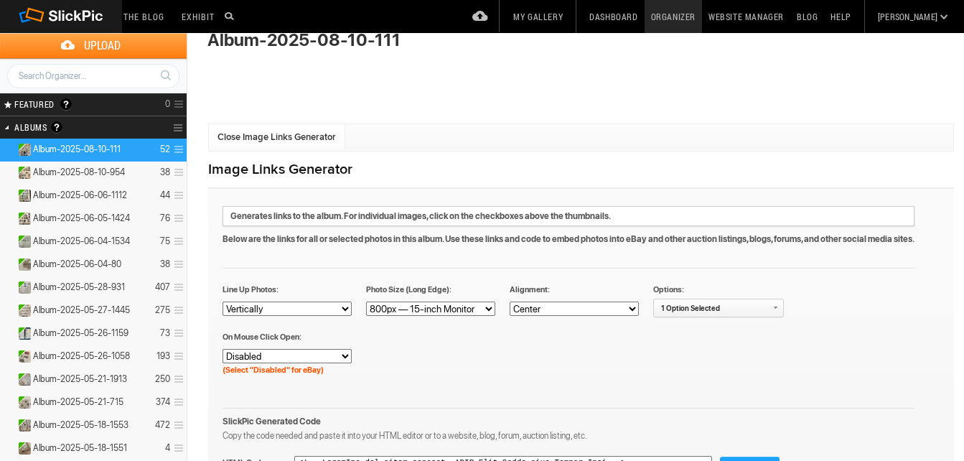
scroll to position [215, 0]
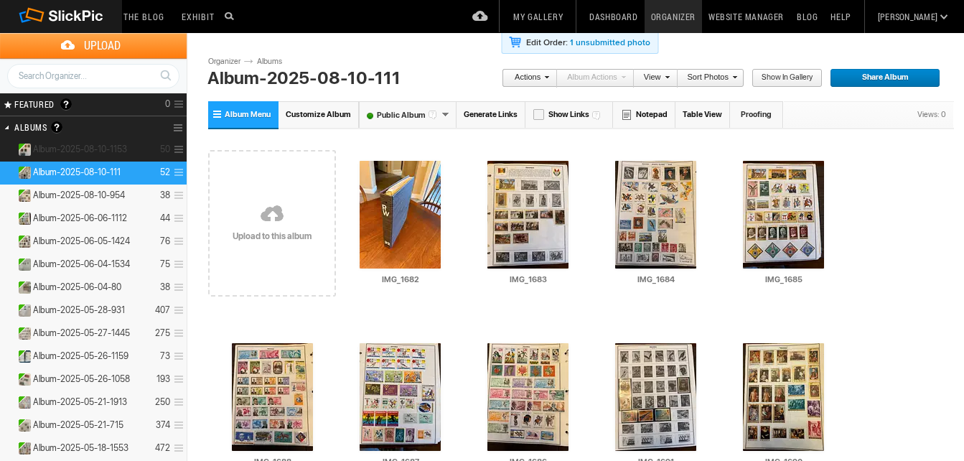
click at [91, 146] on span "Album-2025-08-10-1153" at bounding box center [80, 149] width 94 height 11
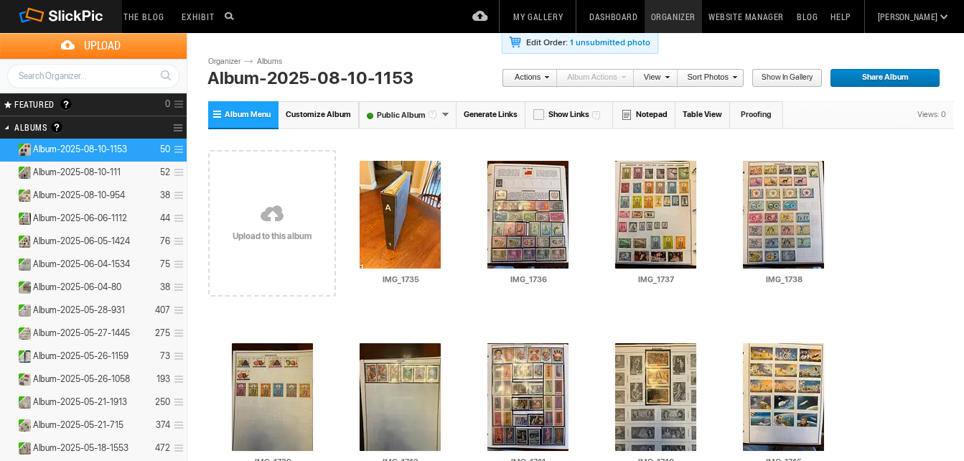
click at [491, 108] on link "Generate Links" at bounding box center [491, 114] width 69 height 27
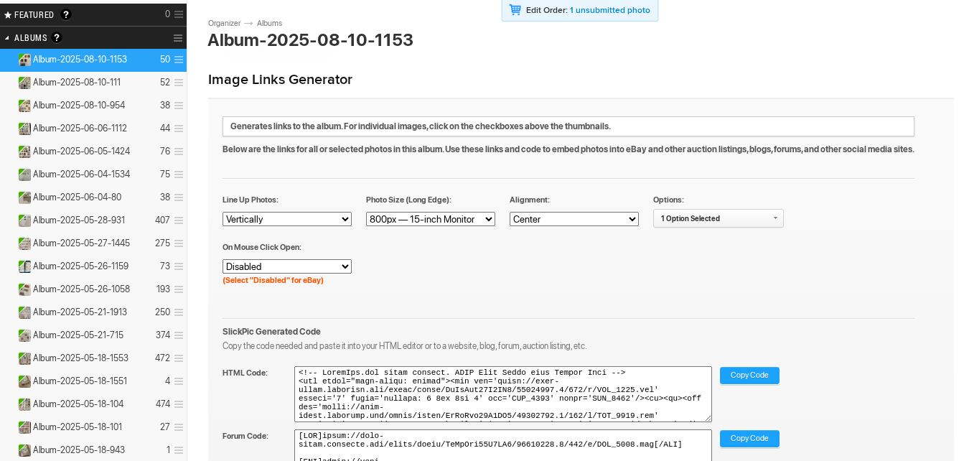
scroll to position [215, 0]
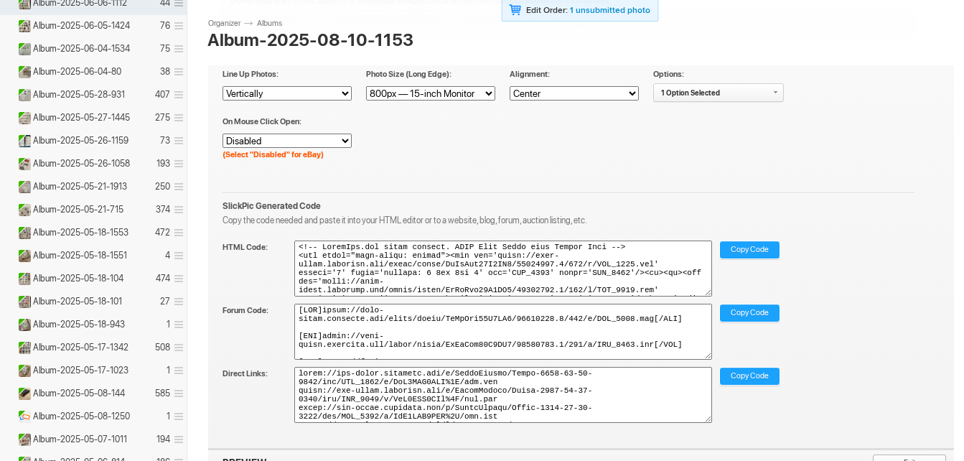
click at [737, 244] on span "Copy Code" at bounding box center [750, 250] width 38 height 19
